Goal: Transaction & Acquisition: Purchase product/service

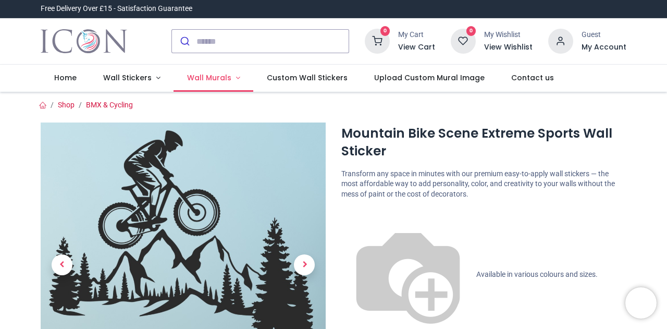
click at [232, 77] on link "Wall Murals" at bounding box center [214, 78] width 80 height 27
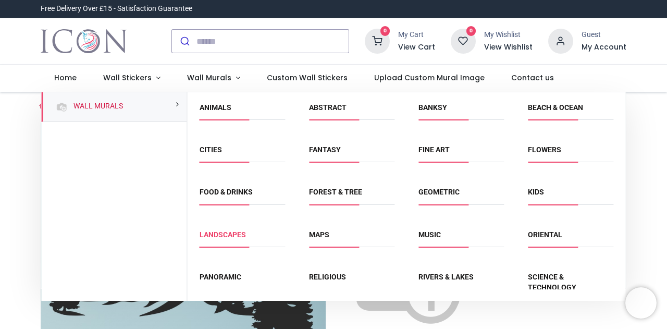
click at [228, 236] on link "Landscapes" at bounding box center [223, 234] width 46 height 8
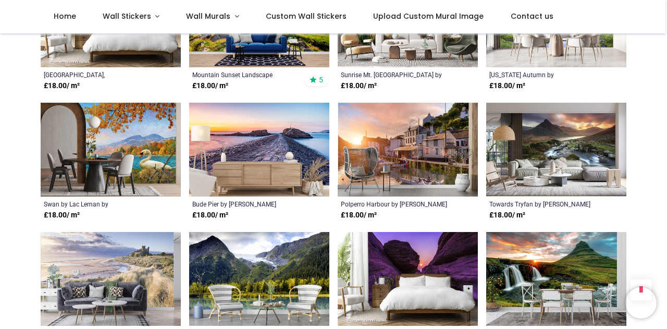
scroll to position [664, 0]
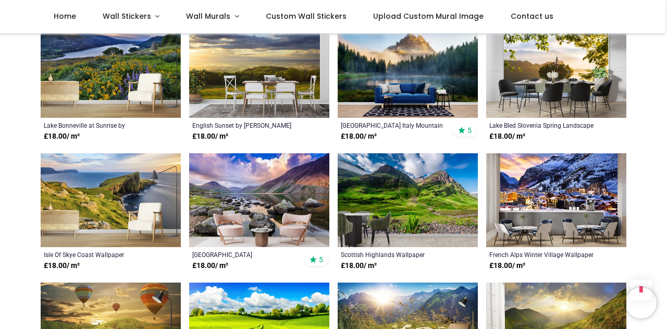
scroll to position [1381, 0]
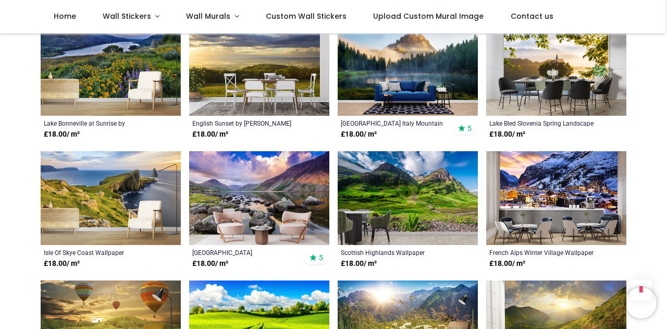
click at [432, 225] on img at bounding box center [408, 198] width 140 height 94
